Goal: Transaction & Acquisition: Obtain resource

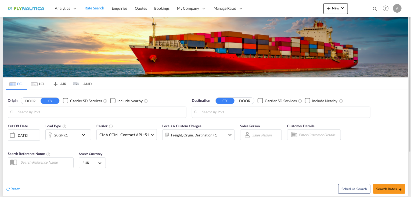
type input "[GEOGRAPHIC_DATA], [GEOGRAPHIC_DATA]"
type input "[GEOGRAPHIC_DATA], TWKHH"
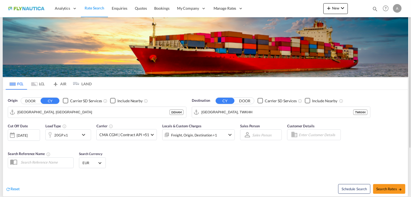
click at [32, 100] on button "DOOR" at bounding box center [30, 101] width 19 height 6
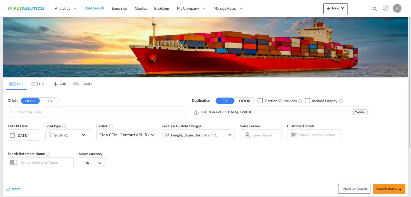
click at [40, 83] on md-tab-item "LCL" at bounding box center [37, 84] width 21 height 12
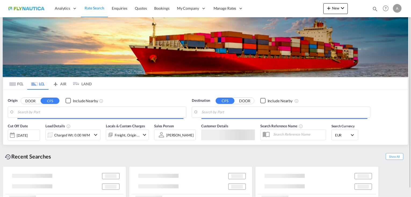
click at [31, 99] on button "DOOR" at bounding box center [30, 101] width 19 height 6
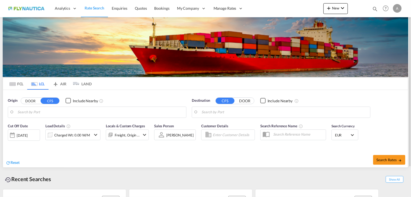
click at [44, 107] on md-autocomplete at bounding box center [100, 111] width 166 height 9
click at [44, 113] on body "Analytics Reports Dashboard Rate Search Enquiries Quotes Bookings" at bounding box center [205, 98] width 411 height 197
click at [30, 101] on button "DOOR" at bounding box center [30, 101] width 19 height 6
click at [35, 112] on body "Analytics Reports Dashboard Rate Search Enquiries Quotes Bookings" at bounding box center [205, 98] width 411 height 197
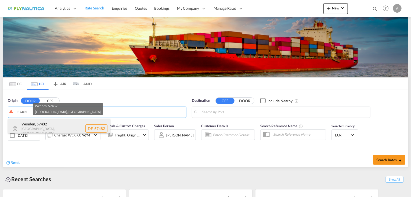
click at [42, 126] on div "[GEOGRAPHIC_DATA] , 57482 [GEOGRAPHIC_DATA] , [GEOGRAPHIC_DATA] DE-57482" at bounding box center [59, 128] width 102 height 20
type input "DE-57482, [GEOGRAPHIC_DATA], [GEOGRAPHIC_DATA]"
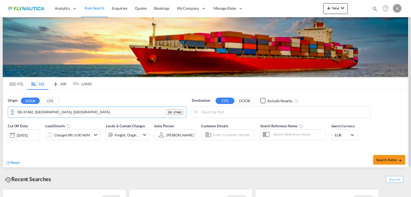
click at [236, 112] on body "Analytics Reports Dashboard Rate Search Enquiries Quotes Bookings" at bounding box center [205, 98] width 411 height 197
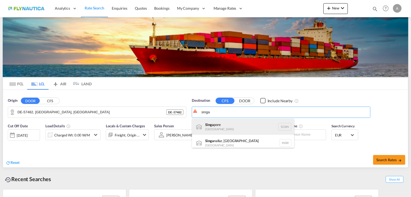
click at [234, 124] on div "Singa pore [GEOGRAPHIC_DATA] [GEOGRAPHIC_DATA]" at bounding box center [243, 126] width 102 height 16
type input "[GEOGRAPHIC_DATA], SGSIN"
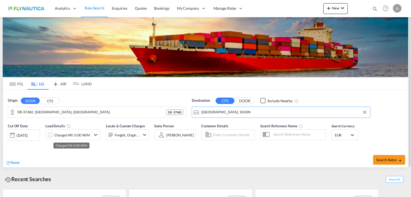
click at [61, 136] on div "Charged Wt: 0.00 W/M" at bounding box center [72, 135] width 36 height 8
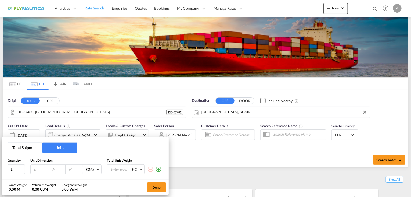
click at [39, 168] on input "number" at bounding box center [40, 169] width 15 height 5
type input "90"
type input "60"
type input "50"
type input "118"
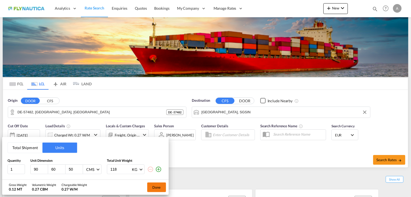
click at [156, 189] on button "Done" at bounding box center [156, 187] width 19 height 10
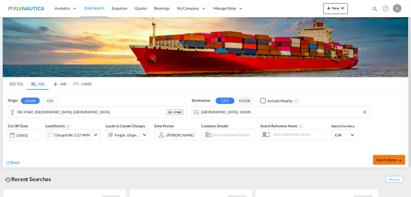
click at [388, 158] on span "Search Rates" at bounding box center [389, 159] width 26 height 4
type input "57482 to SGSIN / [DATE]"
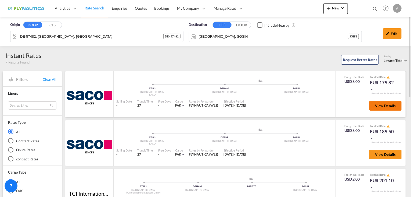
click at [376, 106] on span "View Details" at bounding box center [385, 105] width 21 height 4
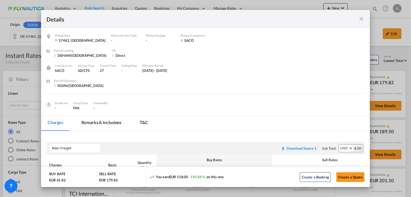
click at [362, 19] on md-icon "icon-close fg-AAA8AD m-0 cursor" at bounding box center [361, 19] width 6 height 6
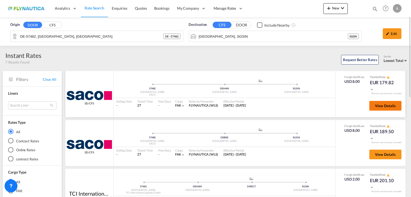
click at [379, 105] on span "View Details" at bounding box center [385, 105] width 21 height 4
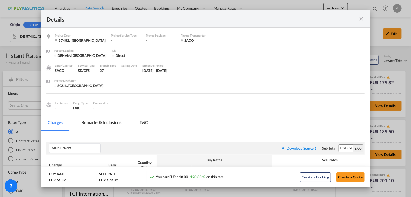
click at [24, 96] on div "Details Pickup Door 57482, [GEOGRAPHIC_DATA] Pickup Service Type - Pickup Haula…" at bounding box center [205, 98] width 411 height 197
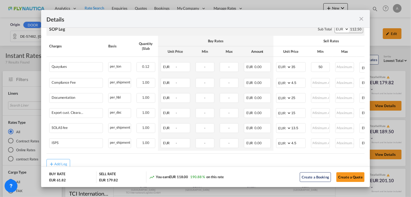
scroll to position [287, 0]
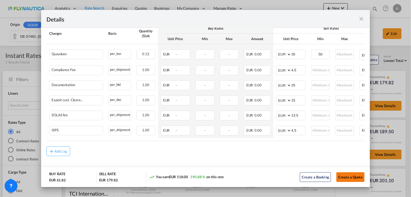
click at [349, 176] on button "Create a Quote" at bounding box center [350, 177] width 28 height 10
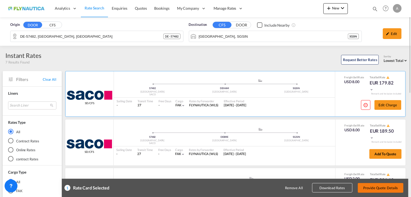
click at [380, 188] on button "Provide Quote Details" at bounding box center [381, 188] width 46 height 10
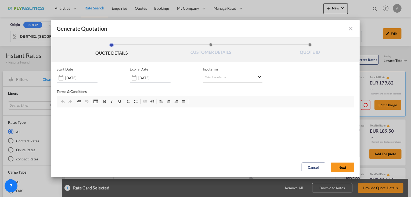
scroll to position [0, 0]
click at [345, 168] on button "Next" at bounding box center [343, 167] width 24 height 10
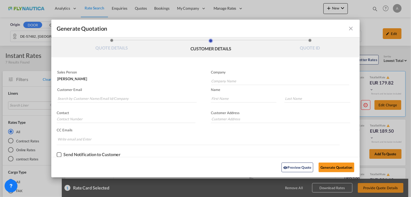
scroll to position [5, 0]
click at [335, 168] on button "Generate Quotation" at bounding box center [336, 167] width 35 height 10
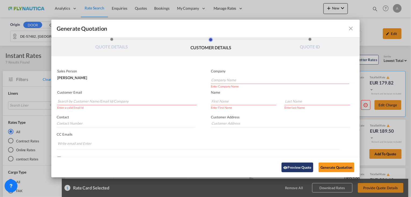
click at [292, 169] on button "Preview Quote" at bounding box center [298, 167] width 32 height 10
click at [348, 28] on md-icon "icon-close fg-AAA8AD cursor m-0" at bounding box center [351, 28] width 6 height 6
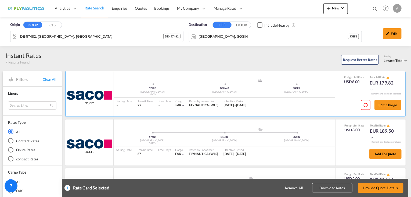
scroll to position [0, 0]
click at [384, 105] on button "Edit Charge" at bounding box center [388, 105] width 27 height 10
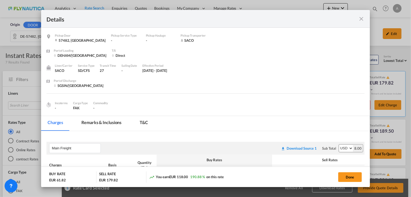
click at [361, 19] on md-icon "icon-close fg-AAA8AD m-0 cursor" at bounding box center [361, 19] width 6 height 6
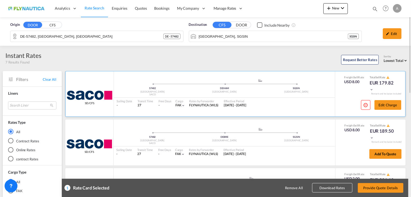
click at [318, 113] on div "57482 Germany SACO .a{fill:#aaa8ad;} .a{fill:#aaa8ad;} DEHAM [GEOGRAPHIC_DATA] …" at bounding box center [224, 93] width 221 height 45
click at [344, 190] on button "Download Rates" at bounding box center [332, 187] width 40 height 9
click at [90, 6] on span "Rate Search" at bounding box center [95, 8] width 20 height 5
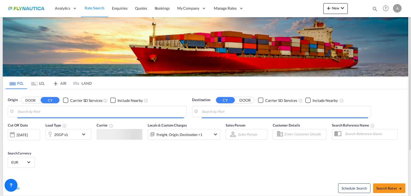
click at [34, 84] on md-icon "Use the left and right arrow keys to navigate between tabs" at bounding box center [34, 84] width 6 height 4
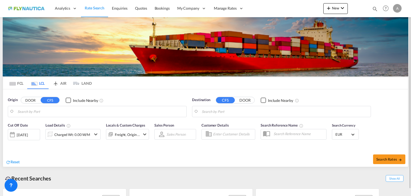
click at [29, 100] on button "DOOR" at bounding box center [30, 101] width 19 height 6
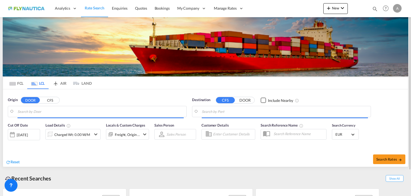
click at [49, 113] on input "Search by Door" at bounding box center [100, 112] width 166 height 8
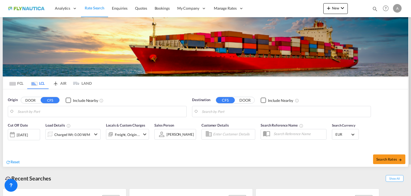
click at [30, 102] on button "DOOR" at bounding box center [30, 101] width 19 height 6
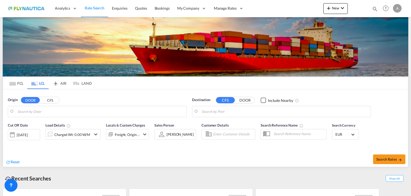
click at [31, 112] on body "Analytics Reports Dashboard Rate Search Enquiries Quotes Bookings" at bounding box center [205, 98] width 411 height 196
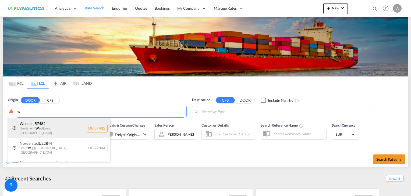
click at [42, 124] on div "Wenden , 57482 [GEOGRAPHIC_DATA] , [GEOGRAPHIC_DATA] DE-57482" at bounding box center [59, 128] width 102 height 20
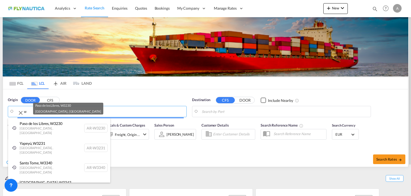
type input "AR-W3230, [GEOGRAPHIC_DATA], [GEOGRAPHIC_DATA]"
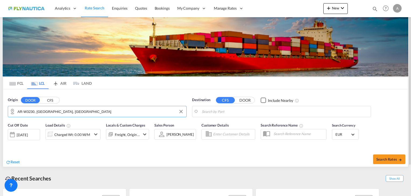
click at [258, 113] on body "Analytics Reports Dashboard Rate Search Enquiries Quotes Bookings" at bounding box center [205, 98] width 411 height 196
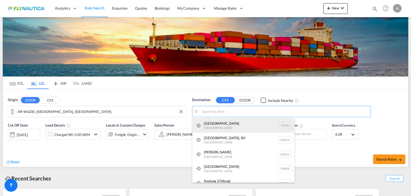
click at [238, 129] on div "Singapore [GEOGRAPHIC_DATA] [GEOGRAPHIC_DATA]" at bounding box center [243, 125] width 102 height 15
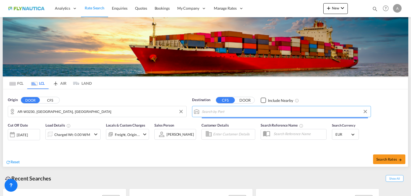
type input "[GEOGRAPHIC_DATA], SGSIN"
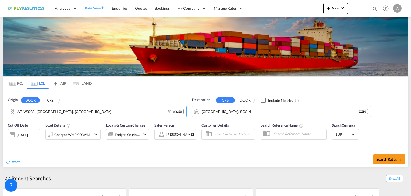
click at [0, 94] on html "Analytics Reports Dashboard Rate Search Enquiries Quotes" at bounding box center [205, 98] width 411 height 196
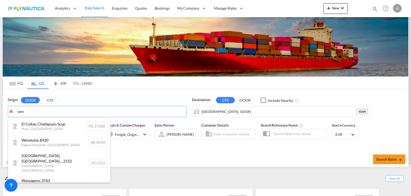
type input "wen"
drag, startPoint x: 4, startPoint y: 111, endPoint x: -8, endPoint y: 110, distance: 11.6
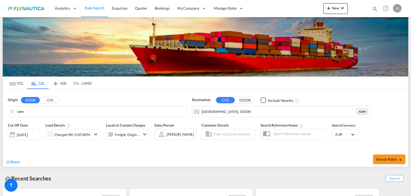
drag, startPoint x: 34, startPoint y: 112, endPoint x: -2, endPoint y: 107, distance: 36.8
click at [0, 107] on html "Analytics Reports Dashboard Rate Search Enquiries Quotes" at bounding box center [205, 98] width 411 height 196
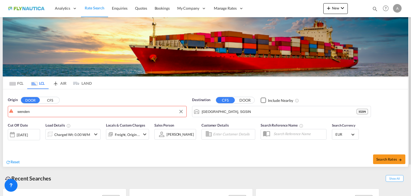
drag, startPoint x: 47, startPoint y: 113, endPoint x: 8, endPoint y: 107, distance: 40.2
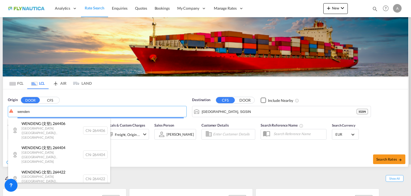
click at [7, 111] on body "Analytics Reports Dashboard Rate Search Enquiries Quotes Bookings" at bounding box center [205, 98] width 411 height 196
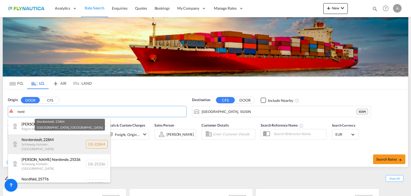
click at [43, 142] on div "[GEOGRAPHIC_DATA] , 22844 [GEOGRAPHIC_DATA] , [GEOGRAPHIC_DATA] DE-22844" at bounding box center [59, 145] width 102 height 20
type input "DE-22844, [GEOGRAPHIC_DATA], [GEOGRAPHIC_DATA]"
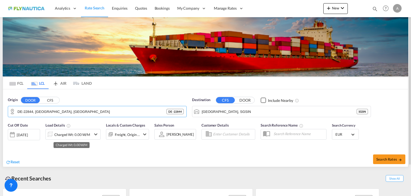
click at [67, 134] on div "Charged Wt: 0.00 W/M" at bounding box center [72, 135] width 36 height 8
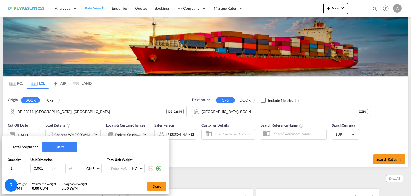
click at [44, 166] on input "0.001" at bounding box center [40, 168] width 15 height 5
drag, startPoint x: 42, startPoint y: 167, endPoint x: -30, endPoint y: 158, distance: 73.1
click at [0, 158] on html "Analytics Reports Dashboard Rate Search Enquiries Quotes" at bounding box center [205, 98] width 411 height 196
type input "80"
type input "90"
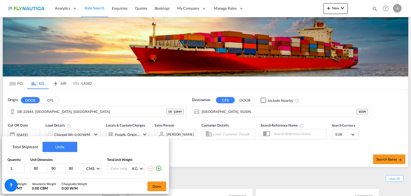
type input "80"
type input "118"
click at [156, 188] on button "Done" at bounding box center [156, 187] width 19 height 10
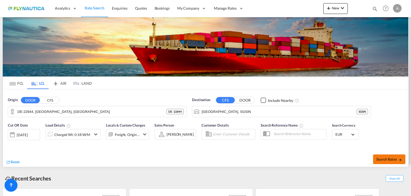
click at [384, 160] on span "Search Rates" at bounding box center [389, 159] width 26 height 4
type input "22844 to SGSIN / [DATE]"
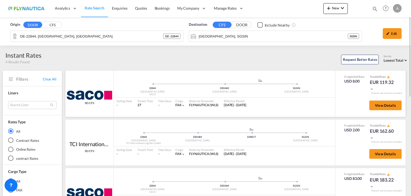
drag, startPoint x: 380, startPoint y: 82, endPoint x: 398, endPoint y: 82, distance: 18.0
click at [398, 82] on div "Freight Sell Rate USD 8.00 Total Sell Rate EUR 119.32" at bounding box center [370, 83] width 60 height 17
drag, startPoint x: 376, startPoint y: 131, endPoint x: 395, endPoint y: 131, distance: 18.8
click at [395, 131] on div "EUR 162.60" at bounding box center [382, 134] width 27 height 13
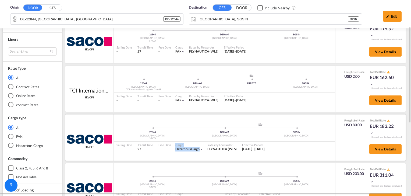
drag, startPoint x: 173, startPoint y: 150, endPoint x: 199, endPoint y: 151, distance: 26.3
click at [199, 151] on div "Sailing Date - Transit Time 27 Free Days View - Cargo Hazardous Cargo | Rates b…" at bounding box center [224, 147] width 221 height 11
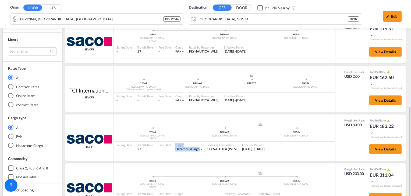
scroll to position [107, 0]
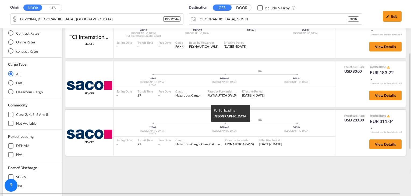
click at [218, 131] on div "[GEOGRAPHIC_DATA]" at bounding box center [224, 131] width 72 height 3
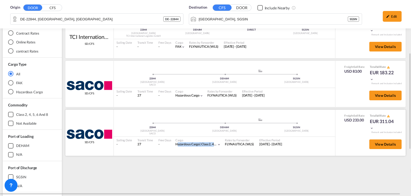
drag, startPoint x: 174, startPoint y: 145, endPoint x: 212, endPoint y: 145, distance: 38.4
click at [212, 145] on div "Cargo Hazardous Cargo | class 2, 4, 5, 6 and 8" at bounding box center [198, 142] width 48 height 11
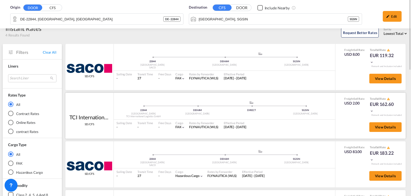
scroll to position [0, 0]
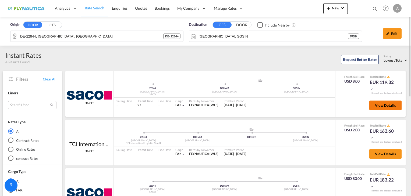
click at [381, 107] on span "View Details" at bounding box center [385, 105] width 21 height 4
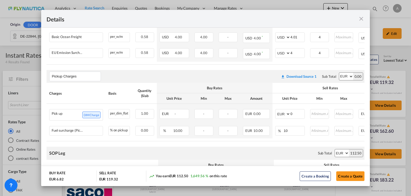
scroll to position [161, 0]
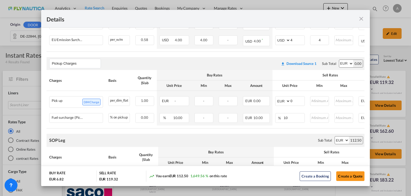
click at [361, 18] on md-icon "icon-close fg-AAA8AD m-0 cursor" at bounding box center [361, 19] width 6 height 6
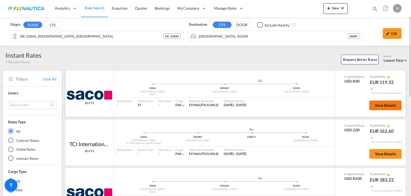
click at [379, 104] on span "View Details" at bounding box center [385, 105] width 21 height 4
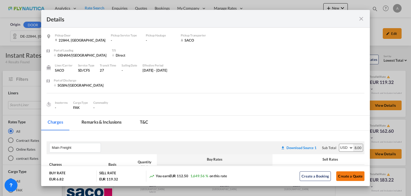
click at [345, 178] on button "Create a Quote" at bounding box center [350, 177] width 28 height 10
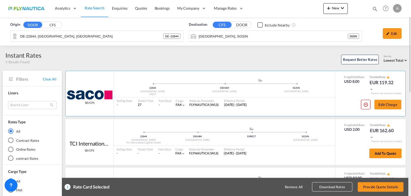
click at [335, 188] on button "Download Rates" at bounding box center [332, 187] width 40 height 9
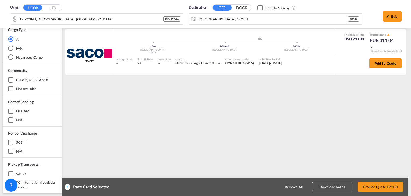
scroll to position [0, 0]
